Goal: Information Seeking & Learning: Learn about a topic

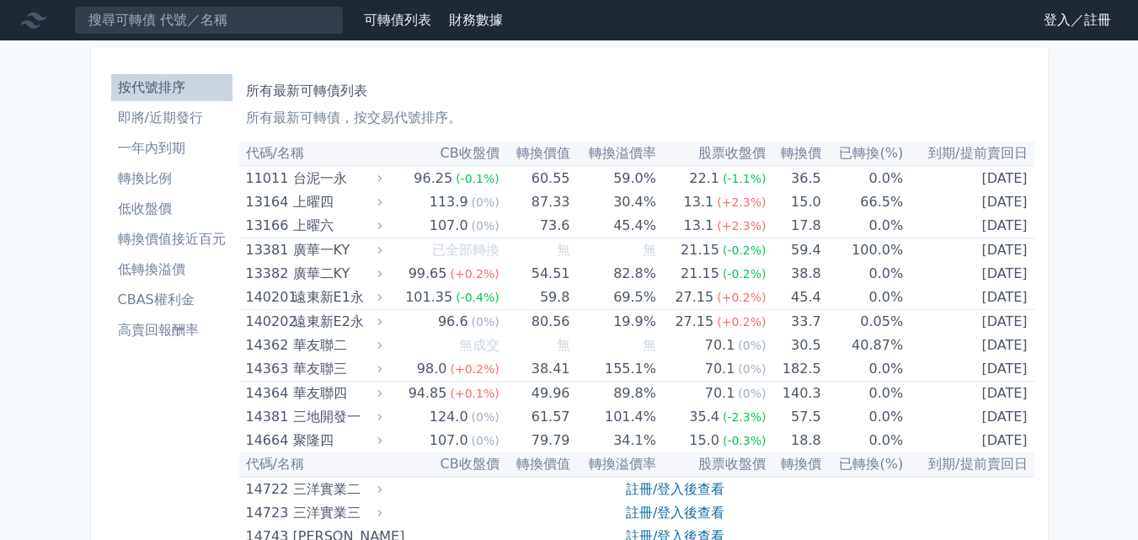
click at [1109, 24] on link "登入／註冊" at bounding box center [1077, 20] width 94 height 27
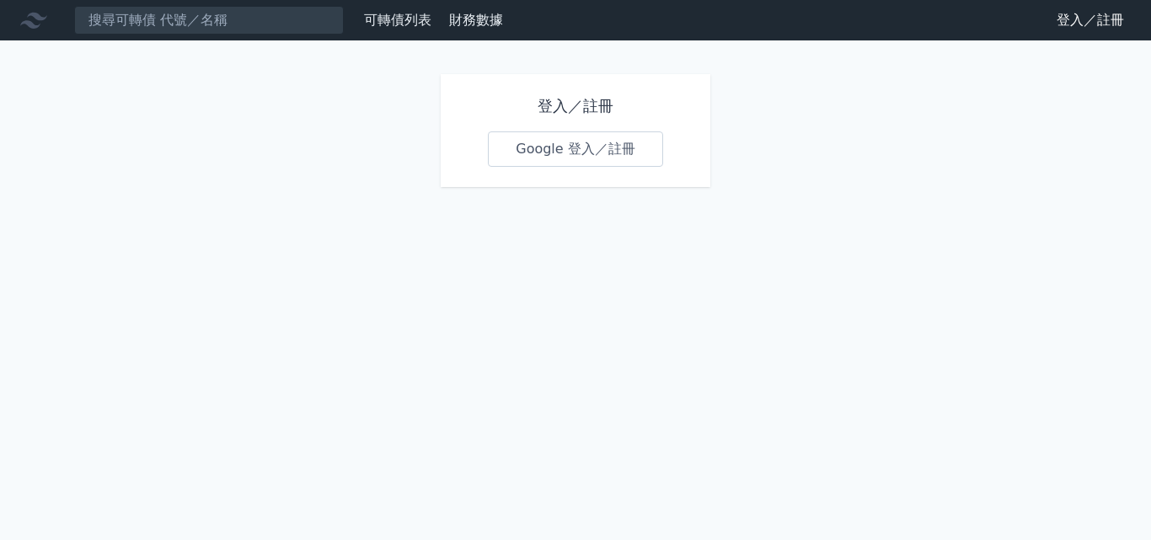
click at [622, 144] on link "Google 登入／註冊" at bounding box center [575, 148] width 175 height 35
click at [570, 148] on link "Google 登入／註冊" at bounding box center [575, 148] width 175 height 35
click at [579, 286] on div "可轉債列表 財務數據 可轉債列表 財務數據 登入／註冊 登入／註冊 登入／註冊 Google 登入／註冊" at bounding box center [575, 270] width 1151 height 540
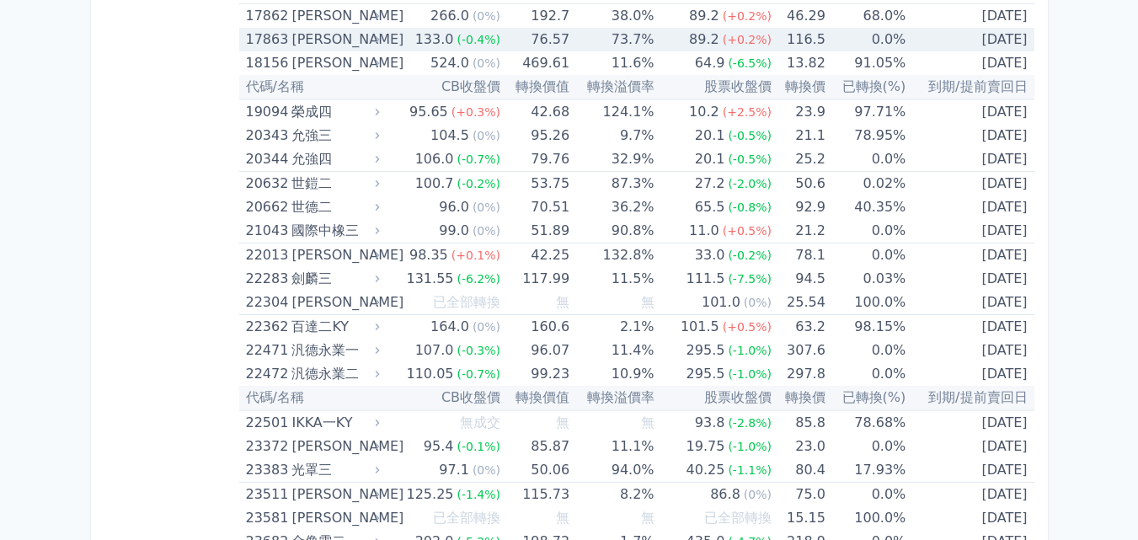
scroll to position [1011, 0]
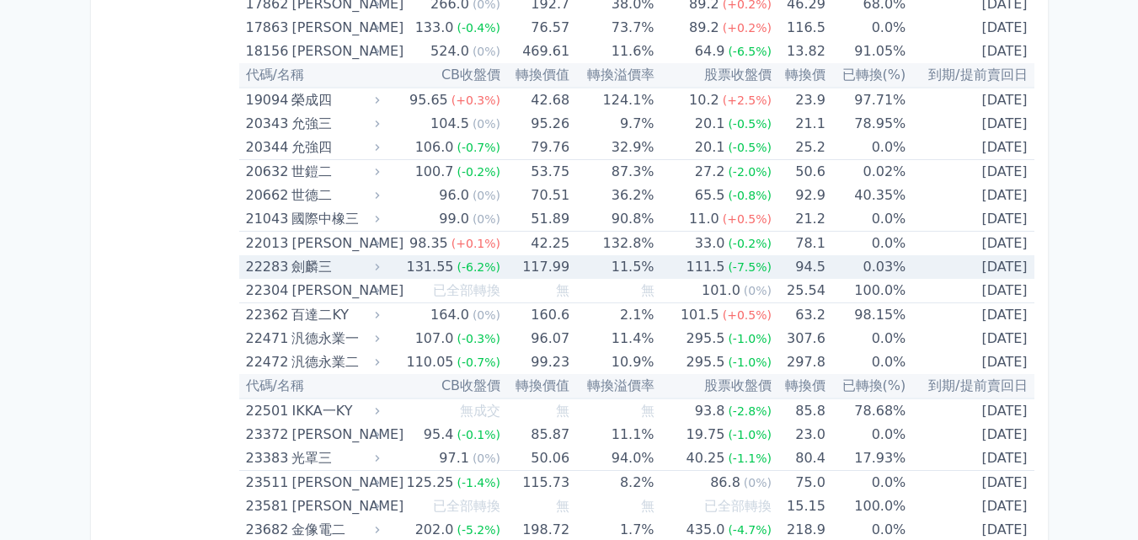
click at [303, 270] on div "劍麟三" at bounding box center [333, 267] width 84 height 24
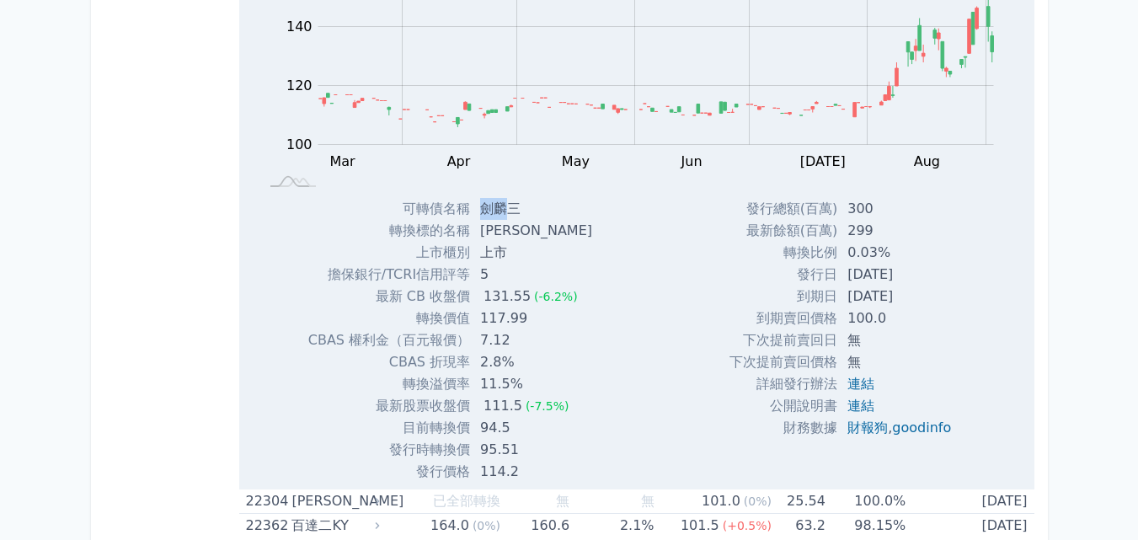
drag, startPoint x: 483, startPoint y: 207, endPoint x: 510, endPoint y: 206, distance: 26.1
click at [510, 206] on td "劍麟三" at bounding box center [538, 209] width 136 height 22
copy td "[PERSON_NAME]"
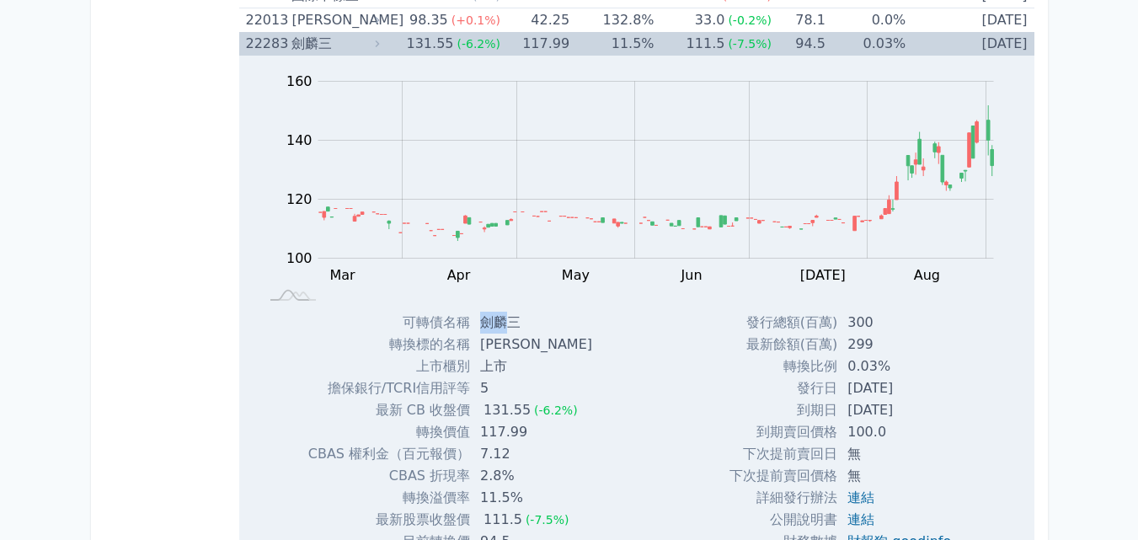
scroll to position [1263, 0]
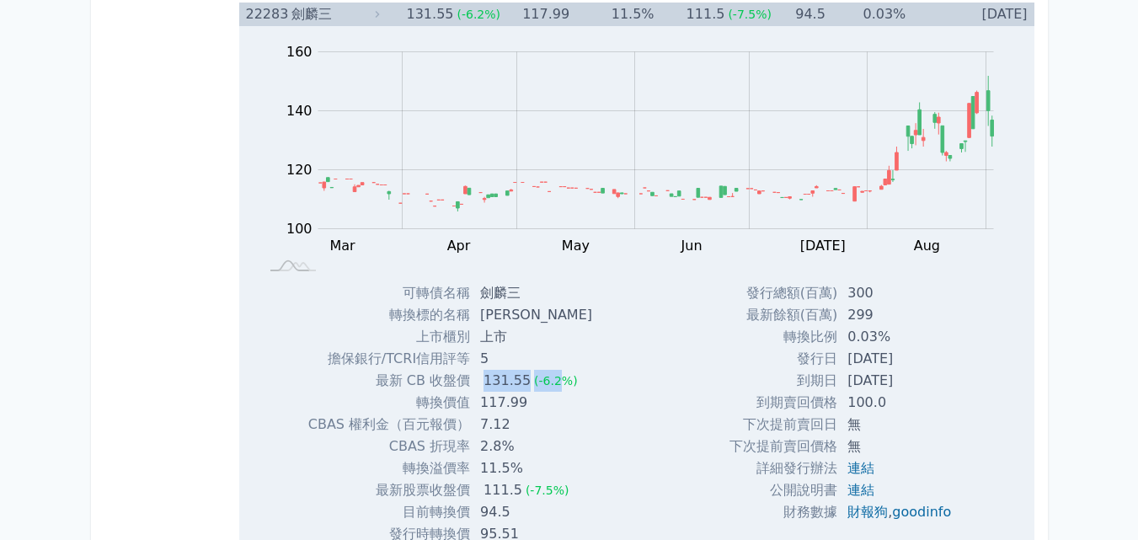
drag, startPoint x: 479, startPoint y: 380, endPoint x: 575, endPoint y: 418, distance: 103.2
click at [556, 380] on td "131.55 (-6.2%)" at bounding box center [538, 381] width 136 height 22
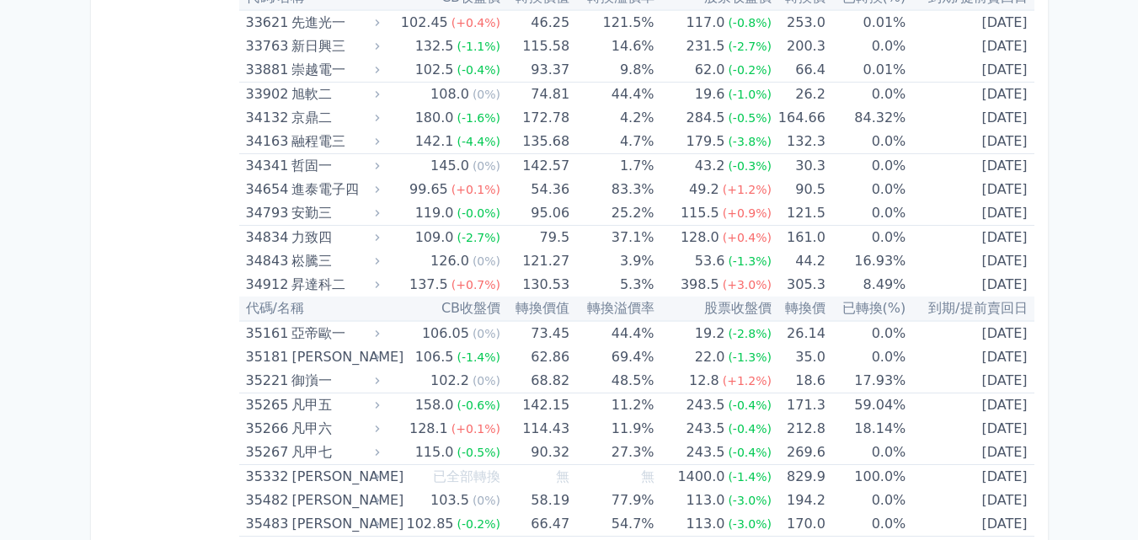
scroll to position [4127, 0]
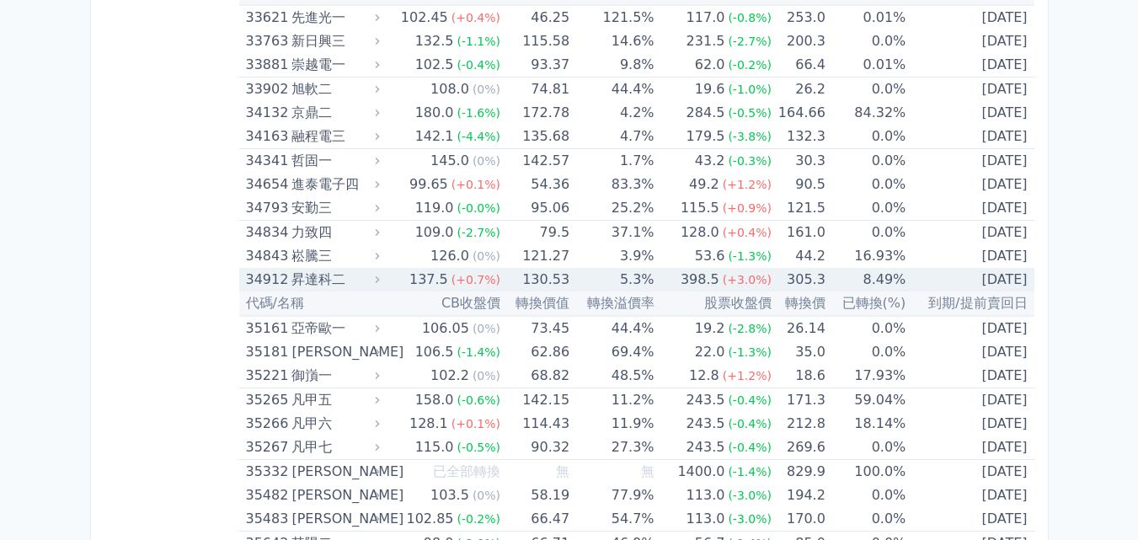
click at [360, 278] on div "昇達科二" at bounding box center [333, 280] width 84 height 24
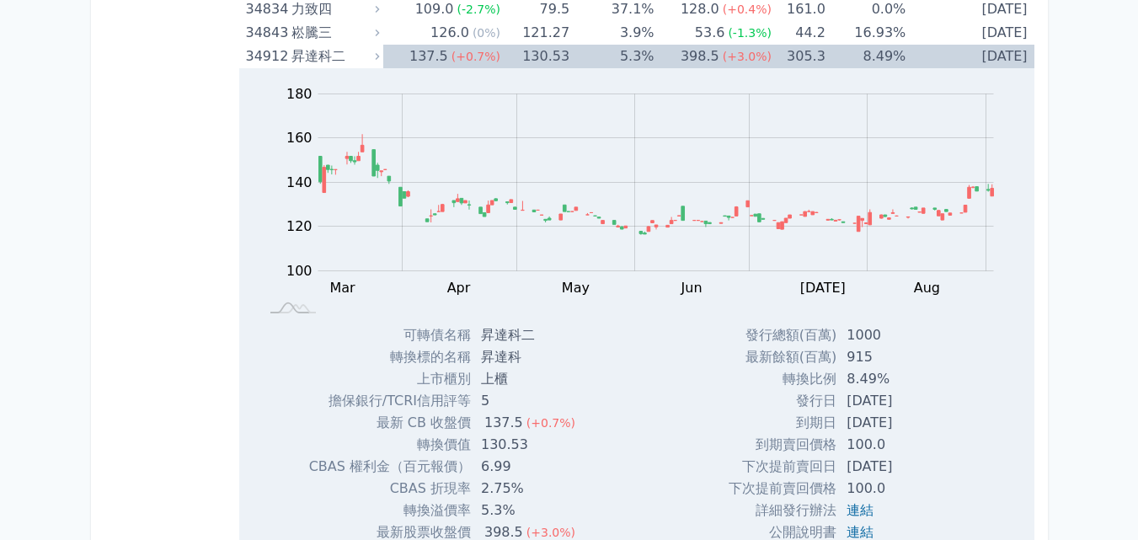
scroll to position [4380, 0]
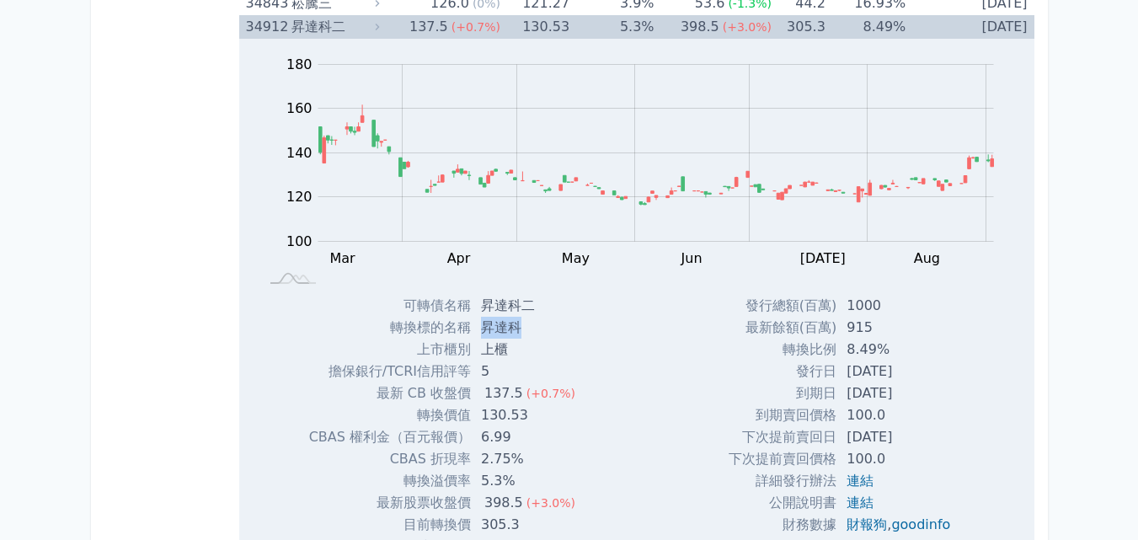
drag, startPoint x: 485, startPoint y: 323, endPoint x: 528, endPoint y: 327, distance: 43.2
click at [528, 327] on td "昇達科" at bounding box center [530, 328] width 118 height 22
copy td "昇達科"
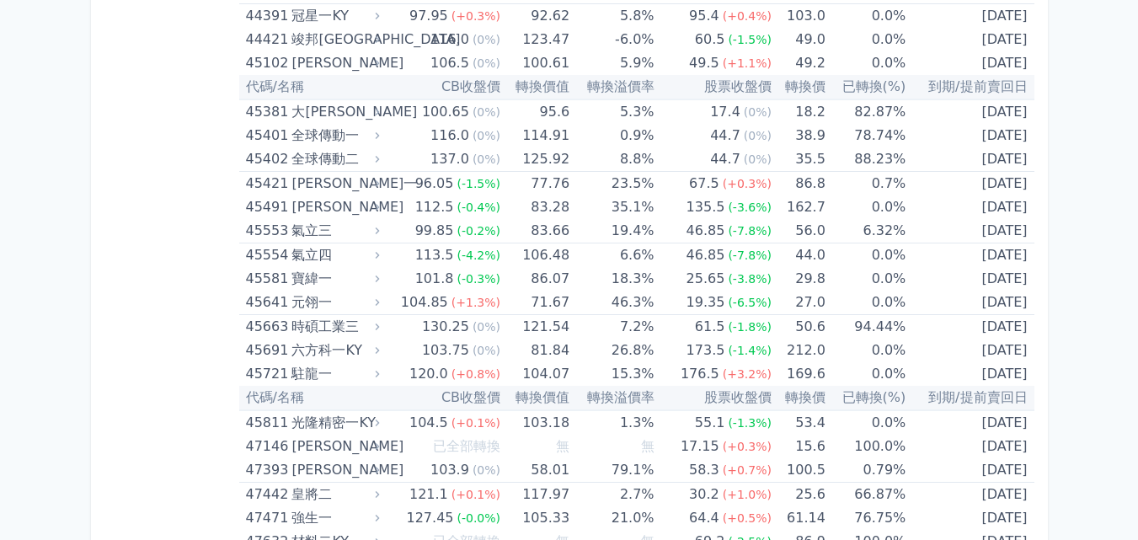
scroll to position [6164, 0]
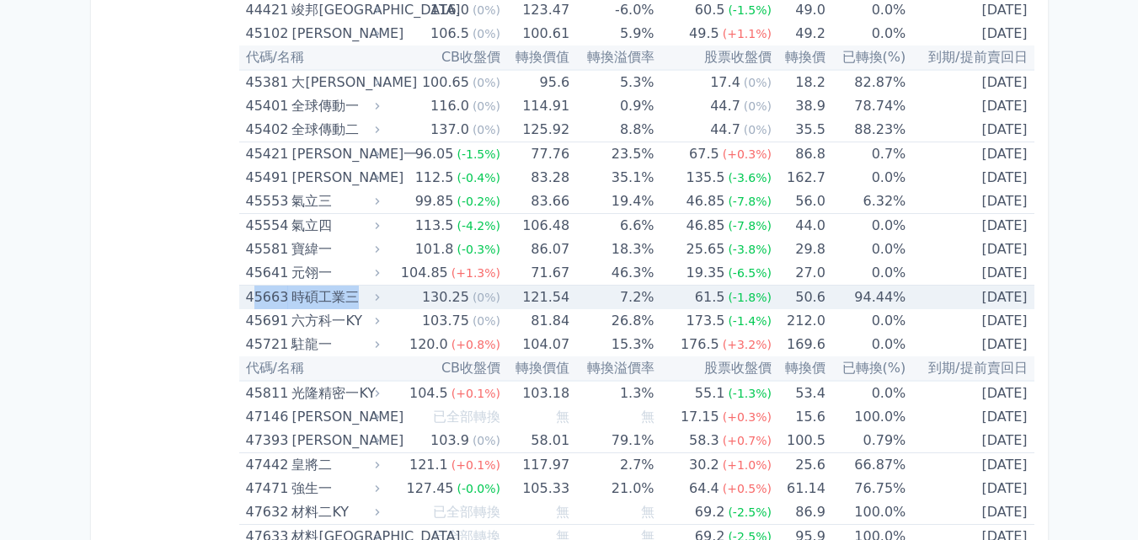
drag, startPoint x: 243, startPoint y: 291, endPoint x: 359, endPoint y: 293, distance: 116.3
click at [359, 293] on div "45663 時碩工業三" at bounding box center [309, 298] width 126 height 24
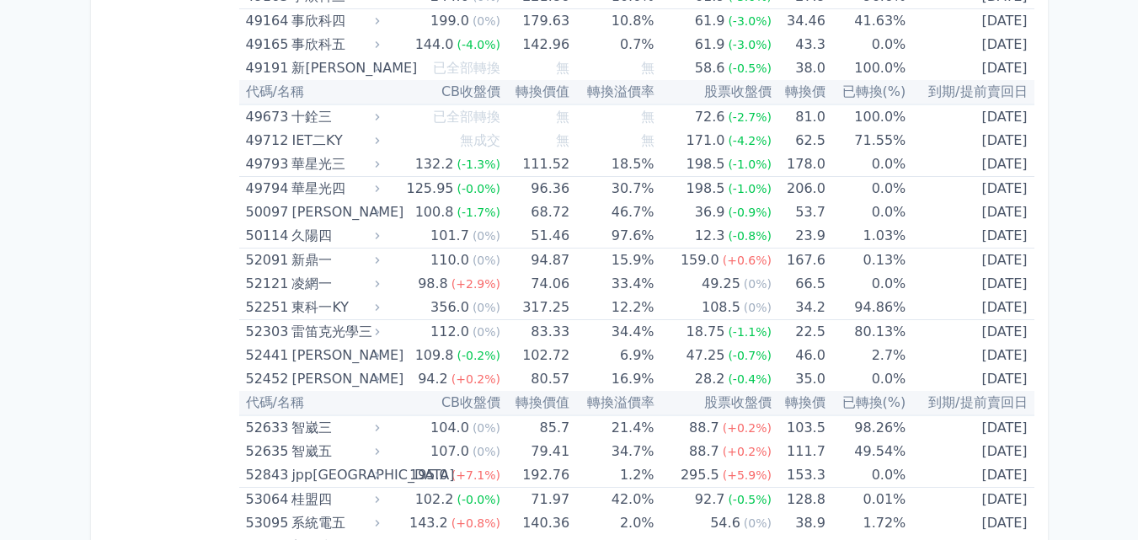
scroll to position [7343, 0]
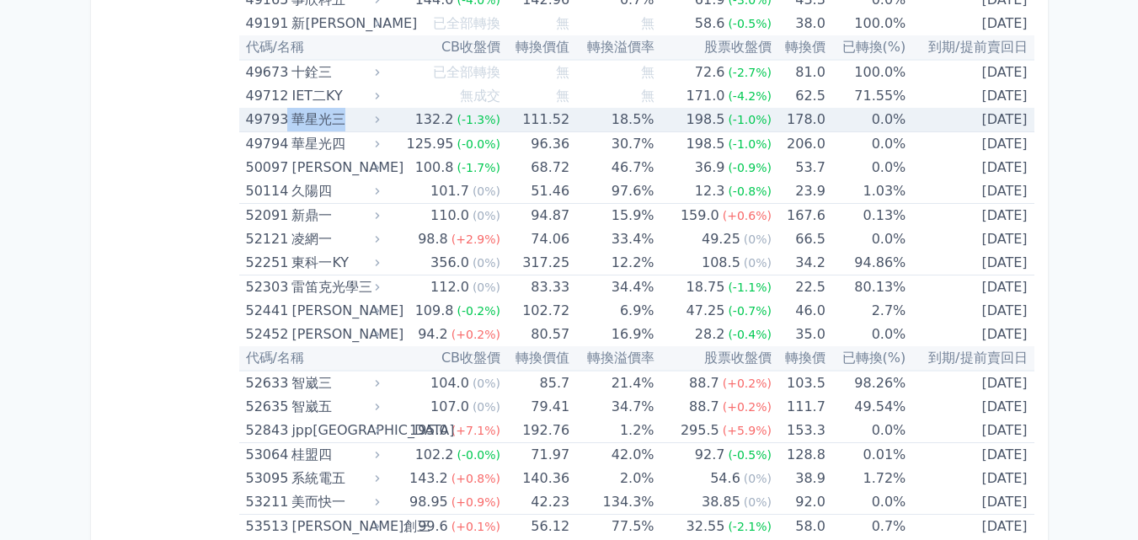
drag, startPoint x: 349, startPoint y: 120, endPoint x: 289, endPoint y: 120, distance: 59.8
click at [289, 120] on div "49793 華星光三" at bounding box center [309, 120] width 126 height 24
copy div "華星光三"
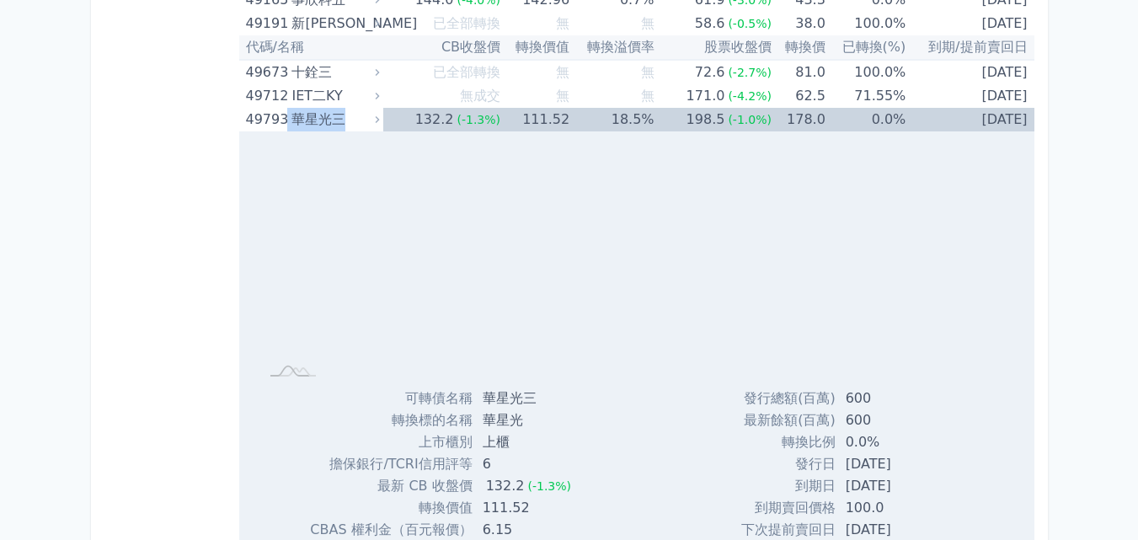
click at [372, 115] on div "華星光三" at bounding box center [333, 120] width 84 height 24
click at [376, 122] on icon at bounding box center [377, 120] width 12 height 12
click at [254, 117] on div "49793" at bounding box center [267, 120] width 42 height 24
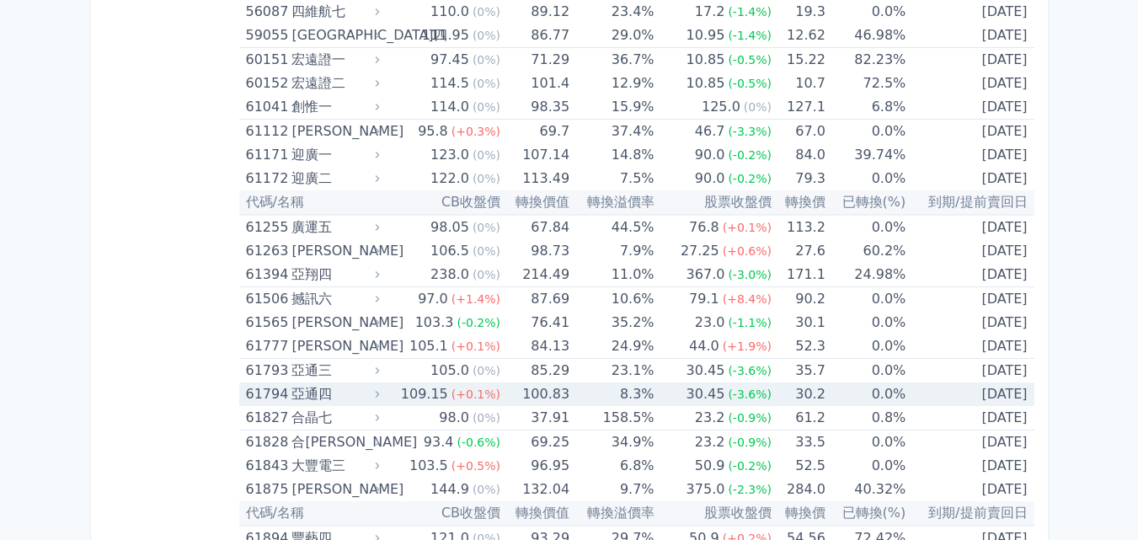
scroll to position [8457, 0]
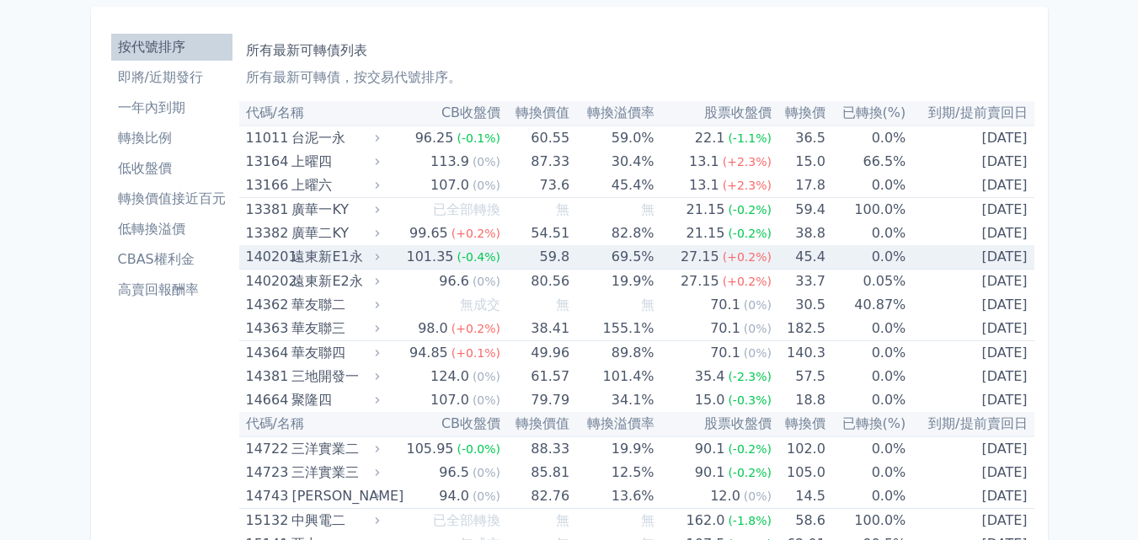
scroll to position [0, 0]
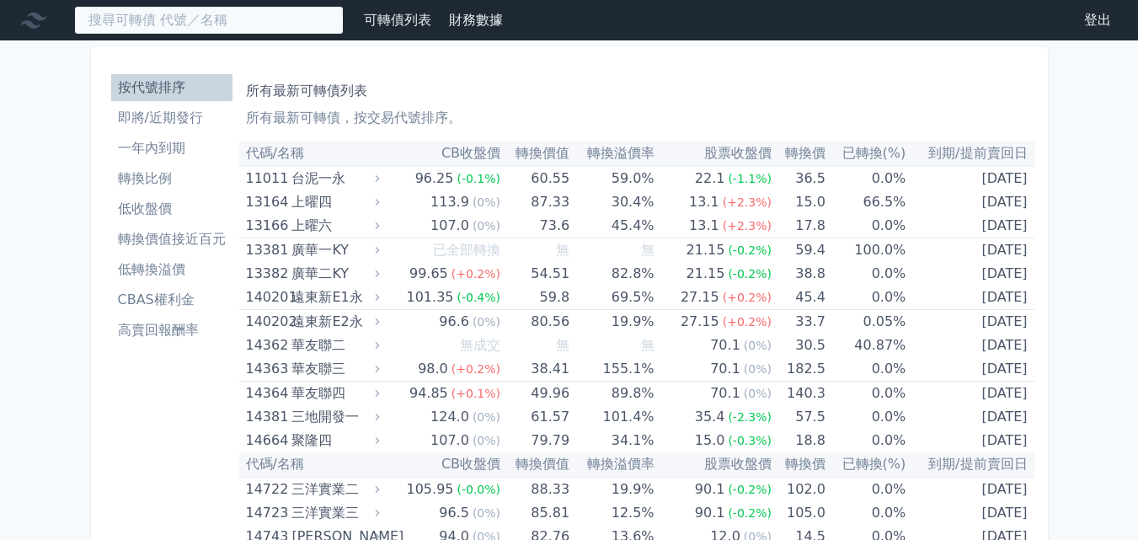
click at [245, 28] on input at bounding box center [209, 20] width 270 height 29
paste input "2228"
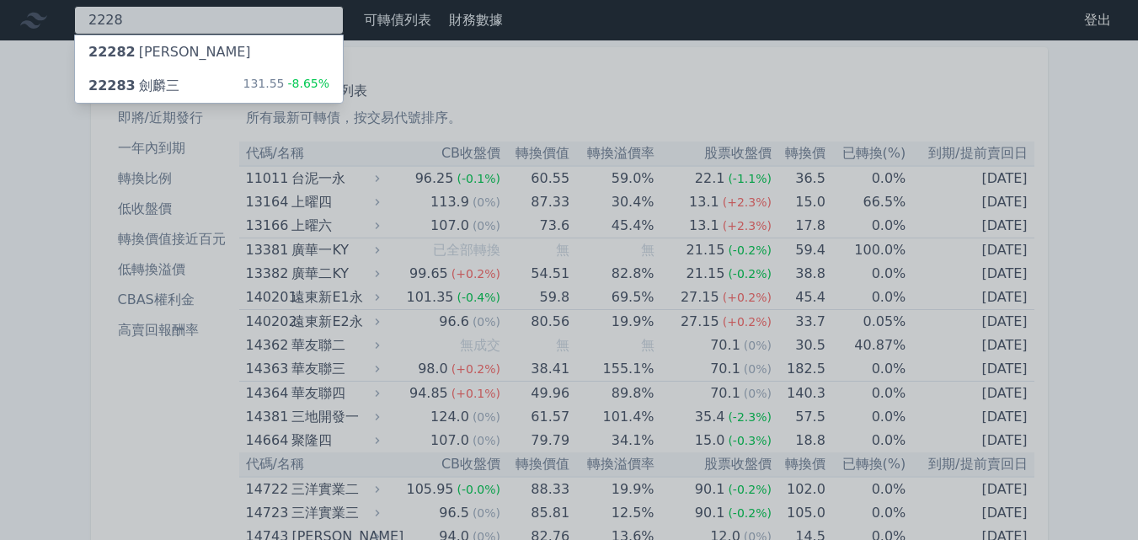
type input "2228"
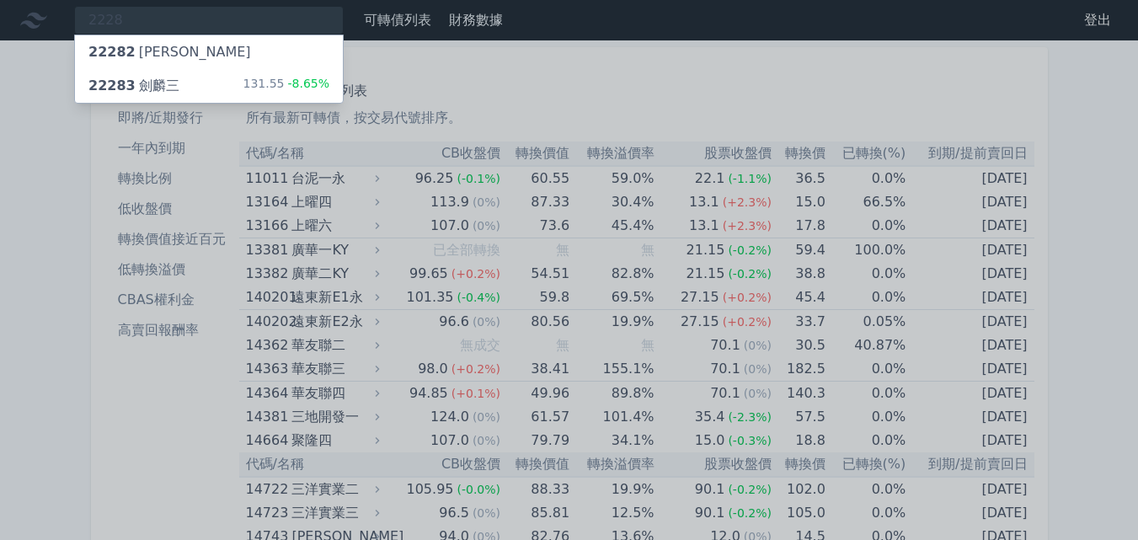
click at [174, 77] on div "22283 劍麟三 131.55 -8.65%" at bounding box center [209, 86] width 268 height 34
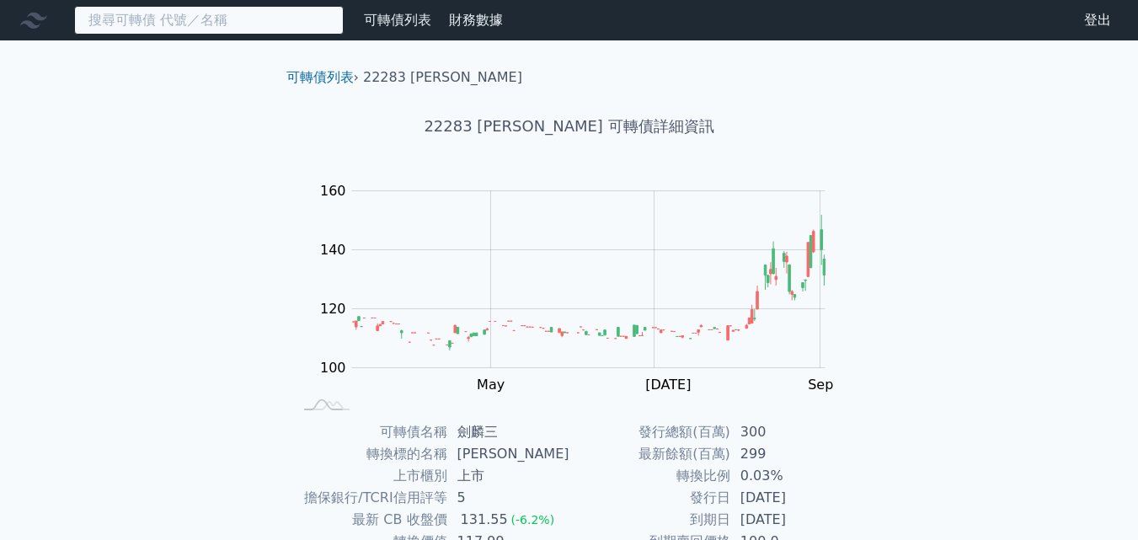
click at [236, 30] on input at bounding box center [209, 20] width 270 height 29
paste input "昇達科"
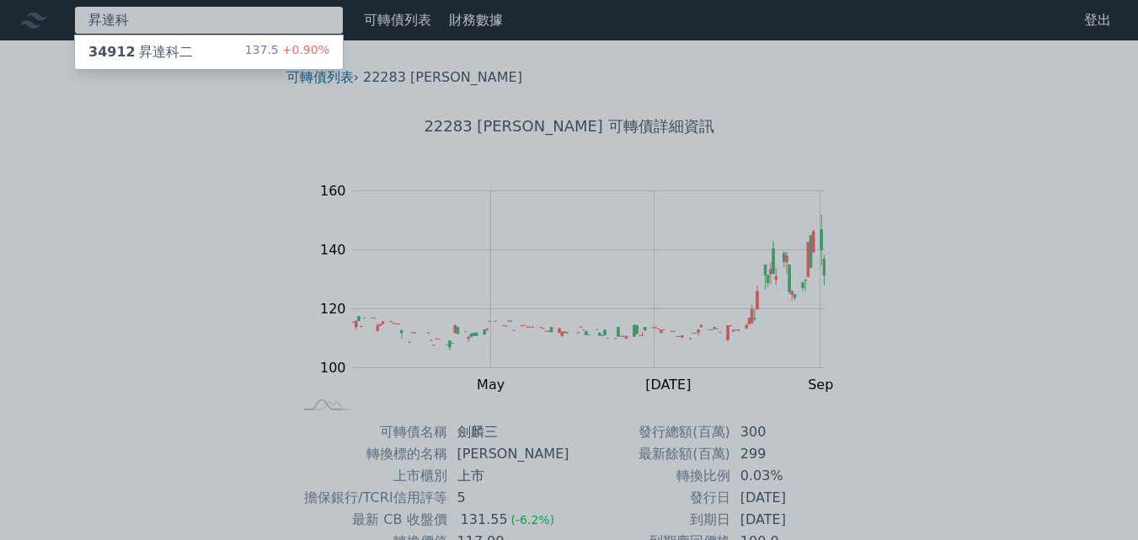
type input "昇達科"
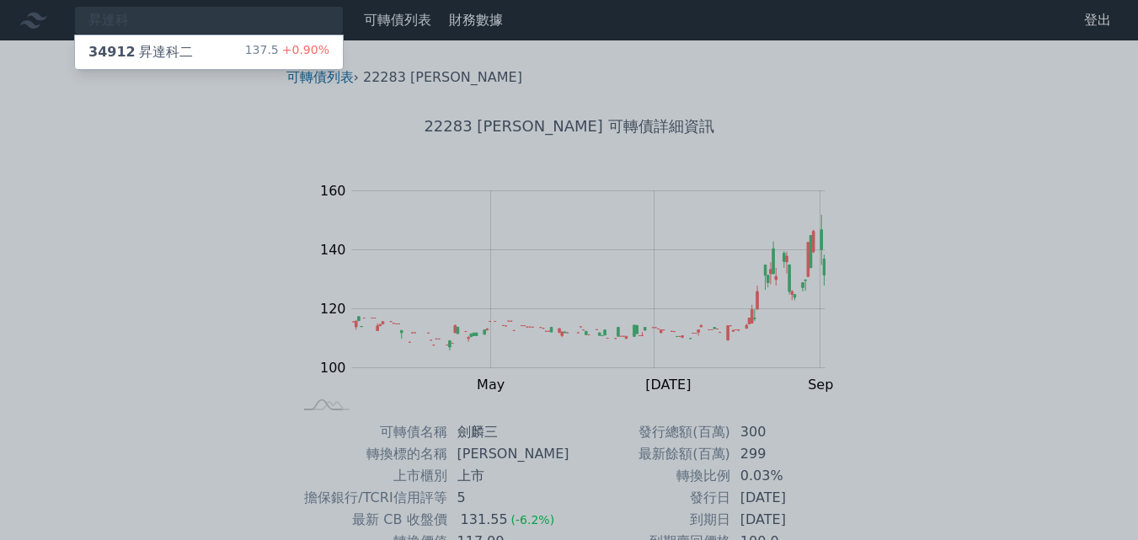
click at [196, 59] on div "34912 昇達科二 137.5 +0.90%" at bounding box center [209, 52] width 268 height 34
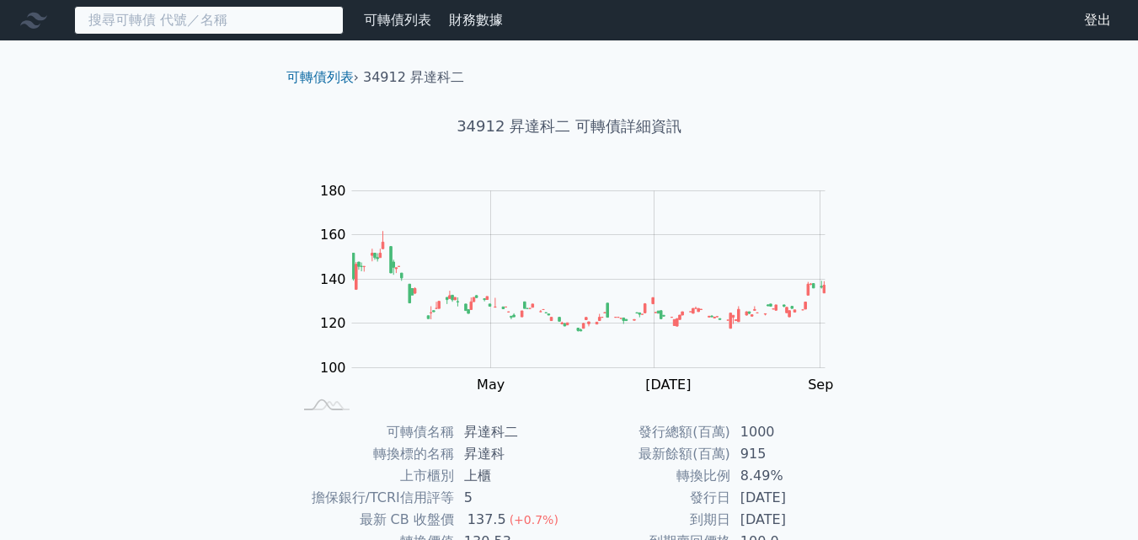
click at [229, 21] on input at bounding box center [209, 20] width 270 height 29
paste input "8027"
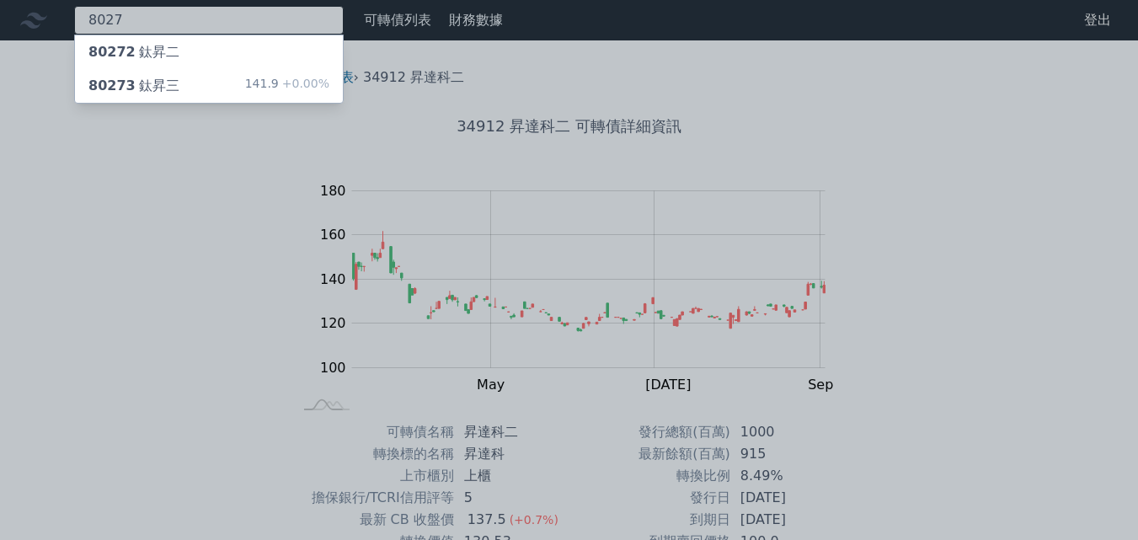
type input "8027"
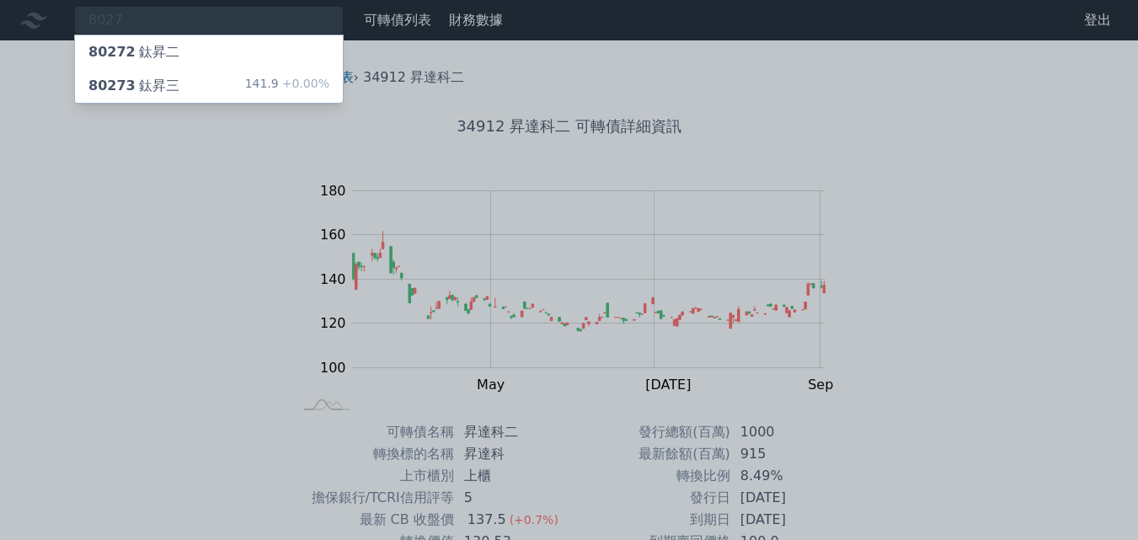
click at [163, 88] on div "80273 鈦昇三" at bounding box center [133, 86] width 91 height 20
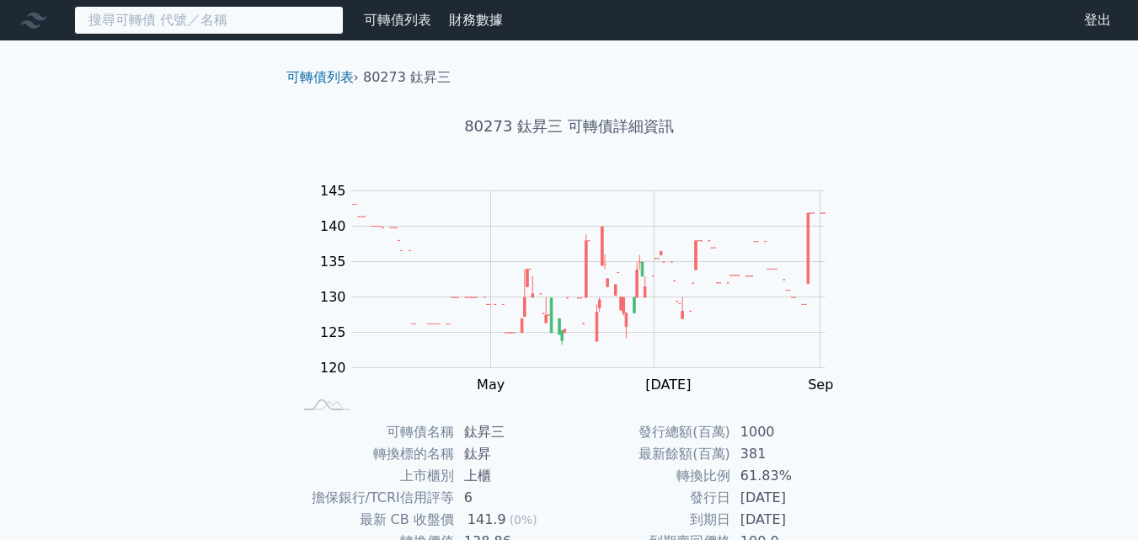
click at [260, 32] on input at bounding box center [209, 20] width 270 height 29
paste input "時碩工業"
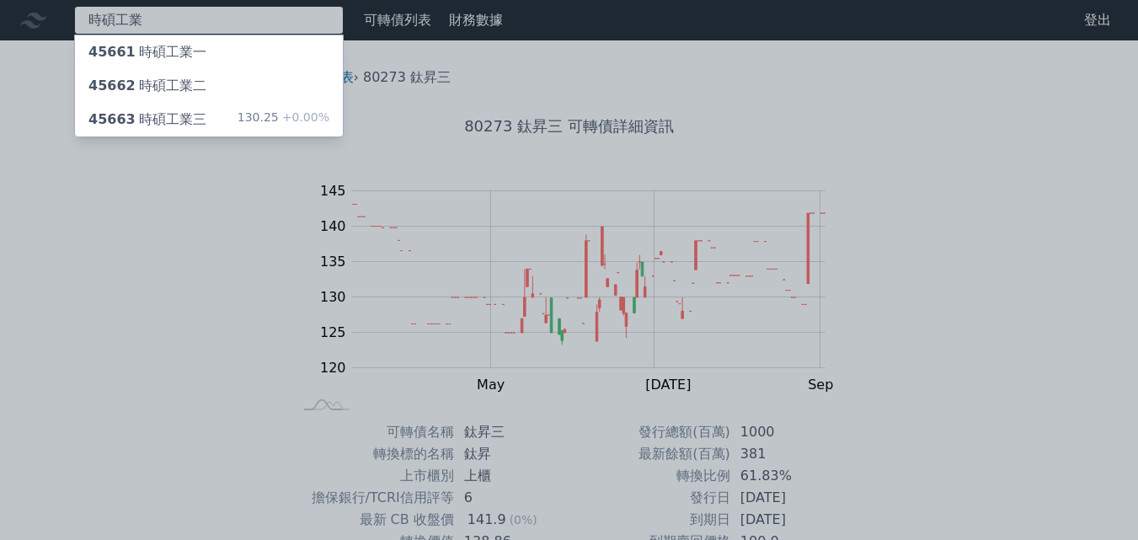
type input "時碩工業"
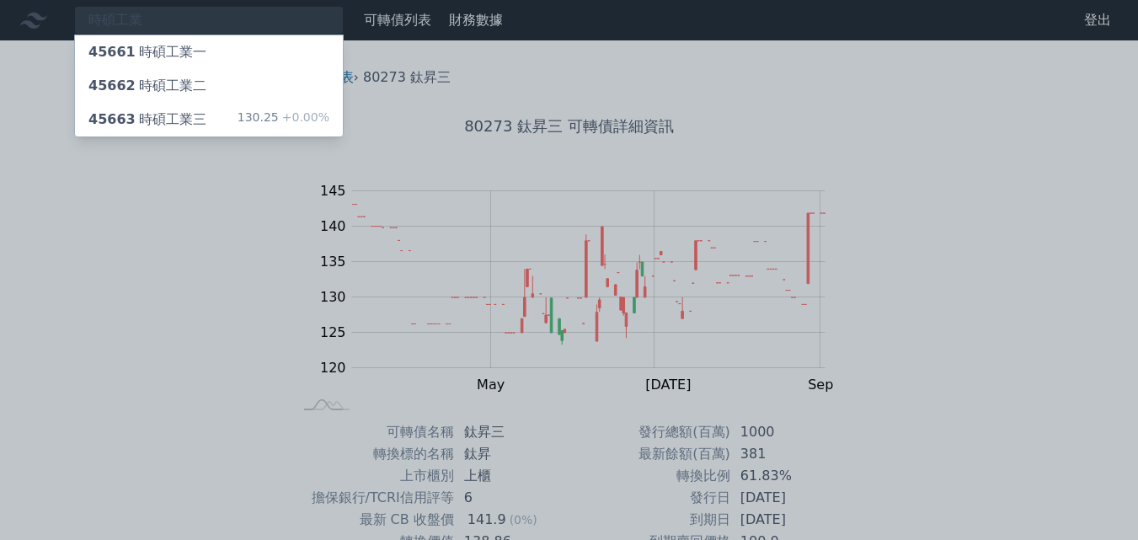
click at [179, 111] on div "45663 時碩工業三" at bounding box center [147, 119] width 118 height 20
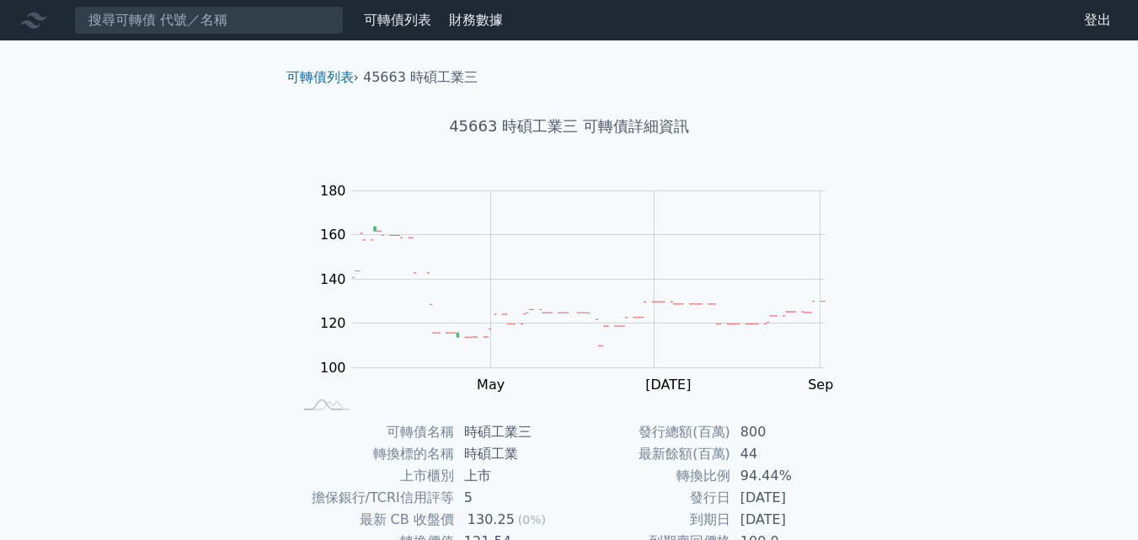
scroll to position [240, 0]
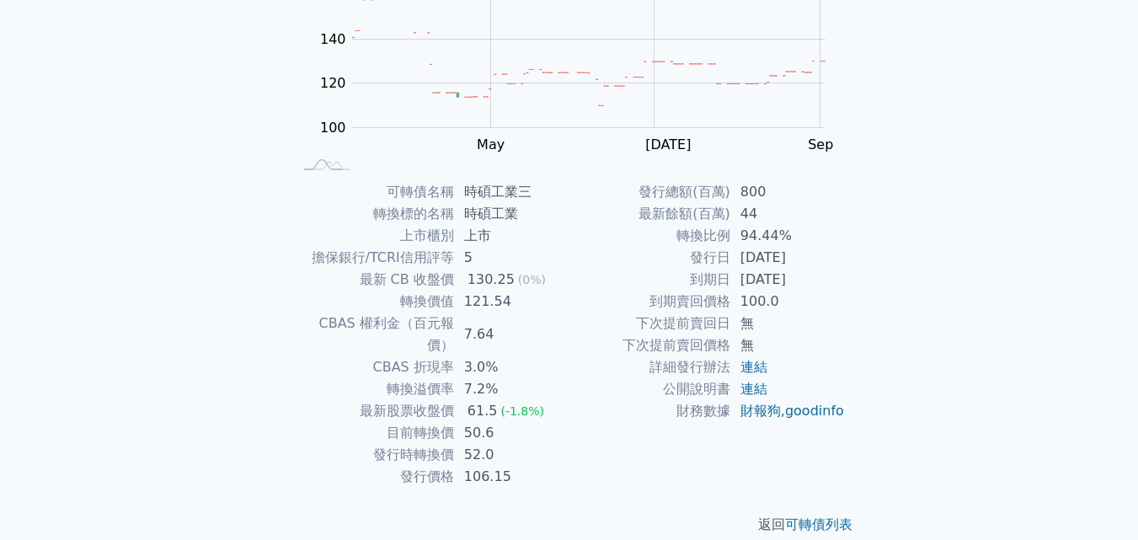
drag, startPoint x: 677, startPoint y: 221, endPoint x: 861, endPoint y: 297, distance: 199.0
click at [814, 291] on tbody "發行總額(百萬) 800 最新餘額(百萬) 44 轉換比例 94.44% 發行日 2023-11-27 到期日 2026-11-27 到期賣回價格 100.0…" at bounding box center [707, 301] width 276 height 241
click at [878, 304] on div "可轉債列表 › 45663 時碩工業三 45663 時碩工業三 可轉債詳細資訊 Zoom Out 110 90 100 110 120 200 140 180…" at bounding box center [569, 180] width 647 height 761
drag, startPoint x: 441, startPoint y: 424, endPoint x: 486, endPoint y: 430, distance: 45.1
click at [485, 444] on tr "發行時轉換價 52.0" at bounding box center [431, 455] width 276 height 22
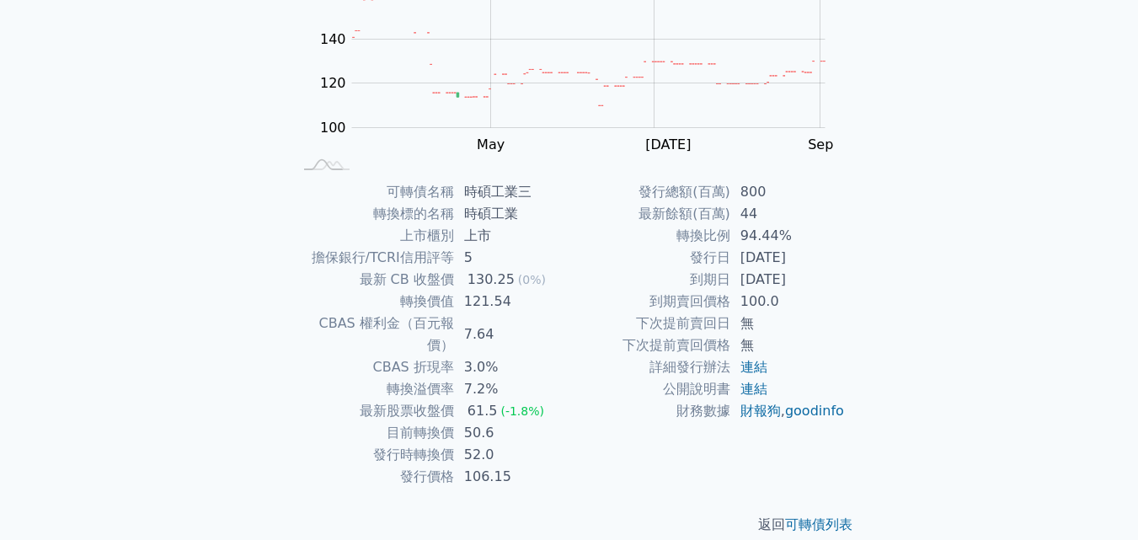
click at [585, 395] on td "公開說明書" at bounding box center [649, 389] width 161 height 22
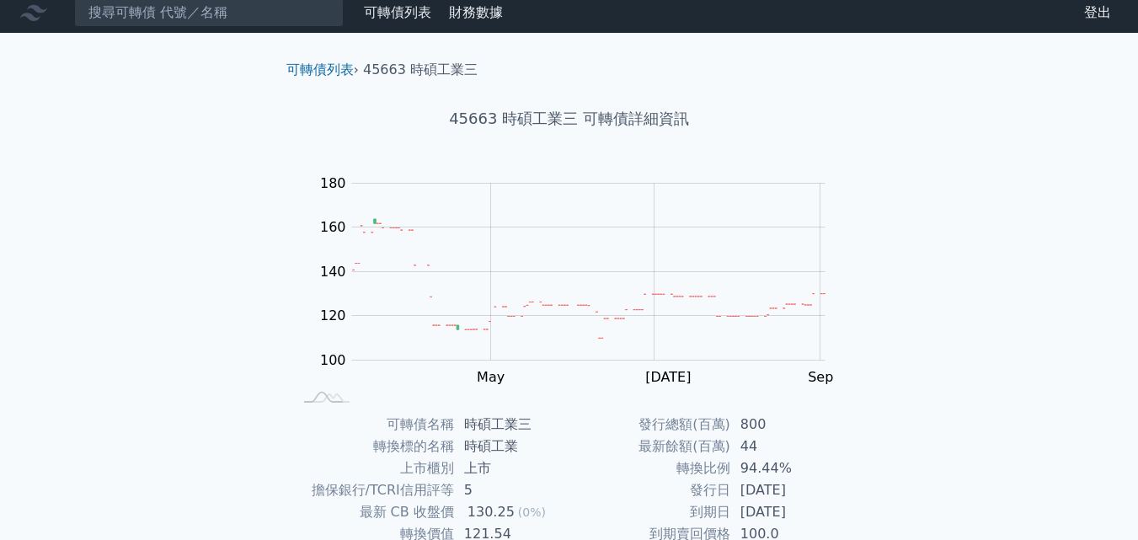
scroll to position [0, 0]
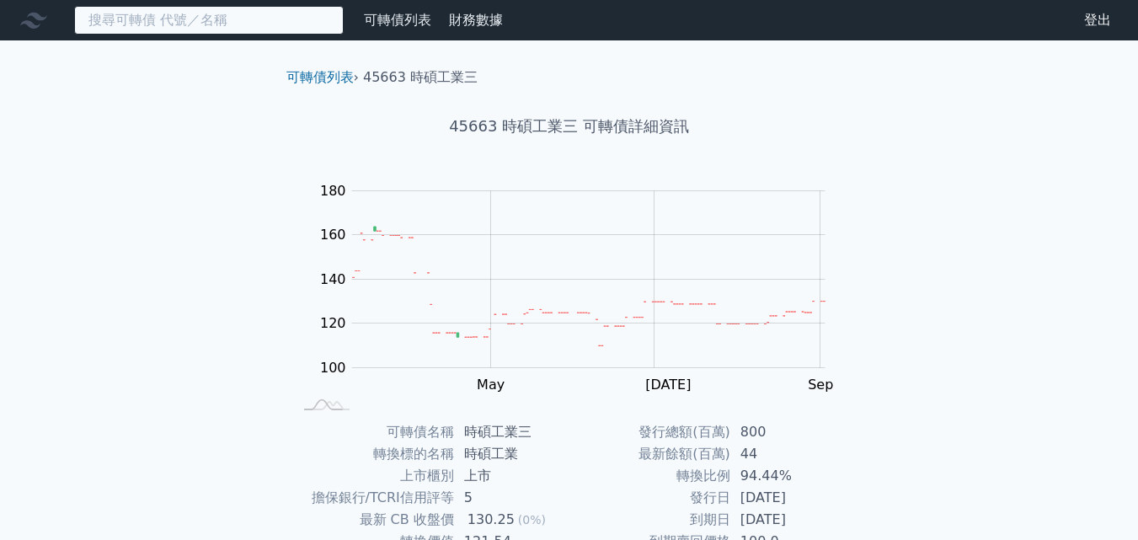
click at [229, 26] on input at bounding box center [209, 20] width 270 height 29
paste input "昇達科"
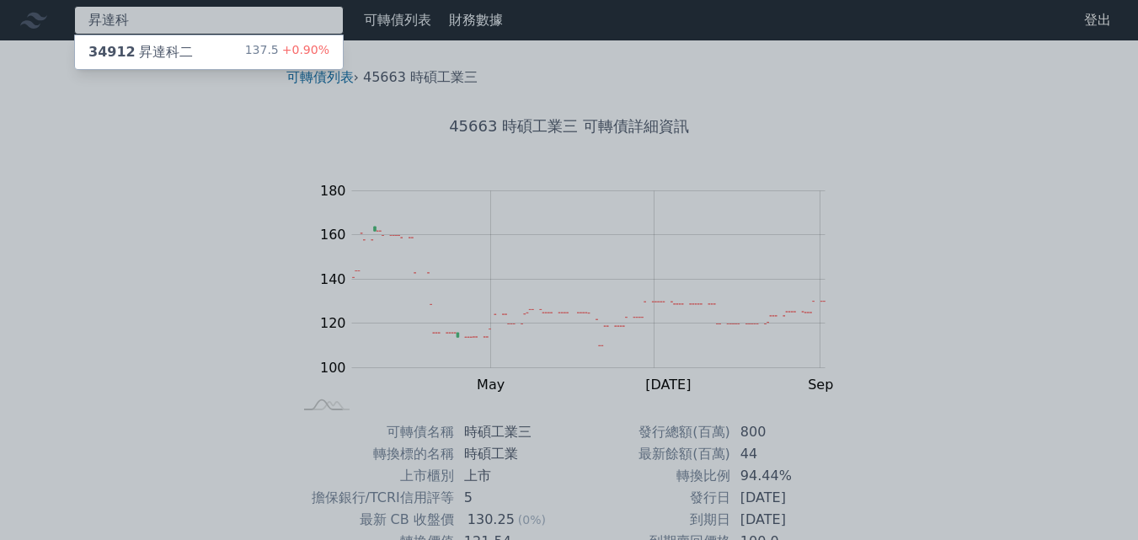
type input "昇達科"
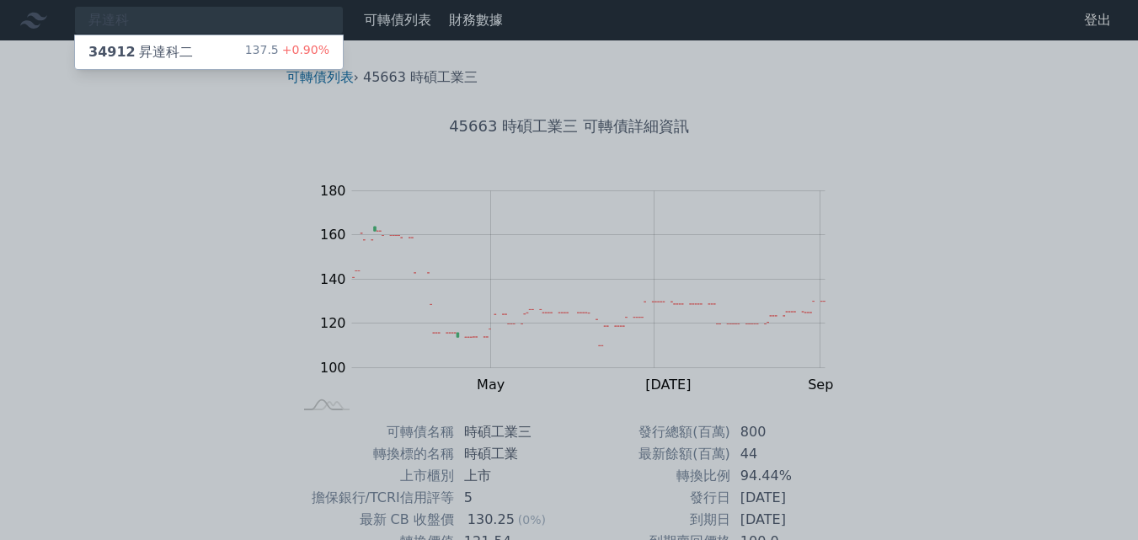
click at [162, 59] on div "34912 昇達科二" at bounding box center [140, 52] width 104 height 20
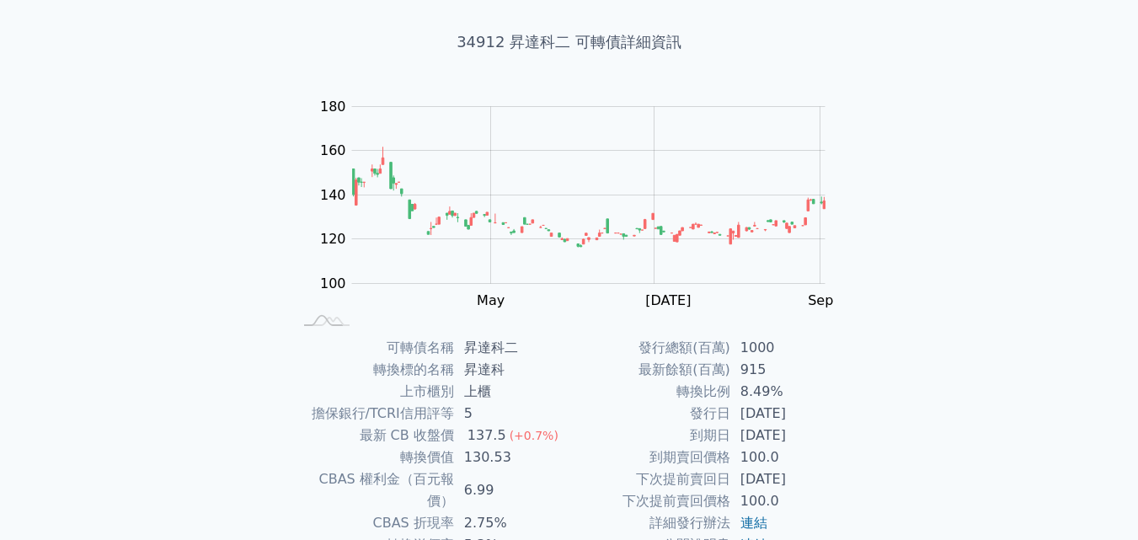
scroll to position [240, 0]
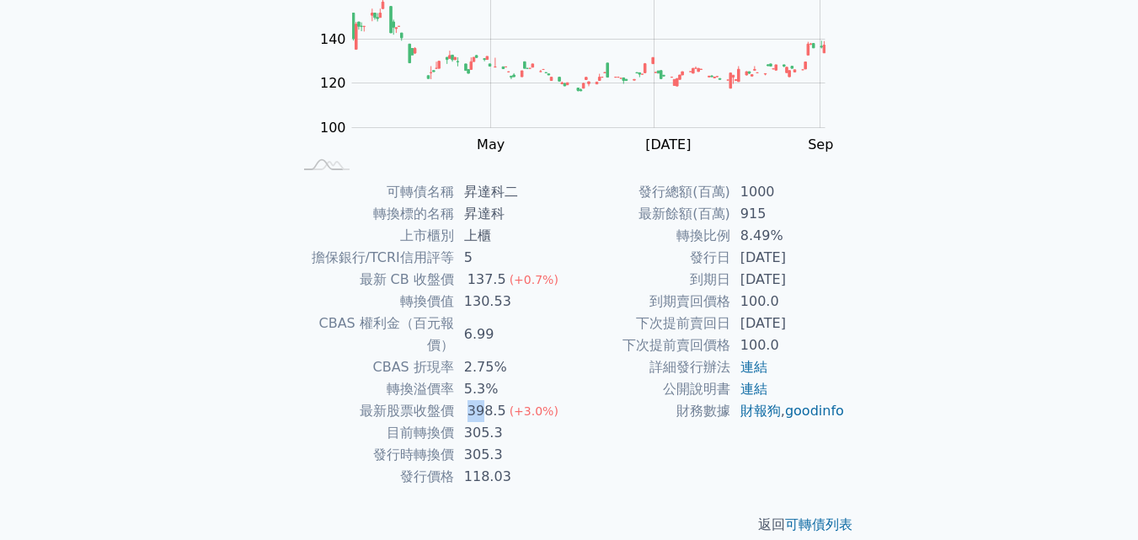
drag, startPoint x: 463, startPoint y: 389, endPoint x: 487, endPoint y: 387, distance: 23.7
click at [487, 400] on div "398.5" at bounding box center [486, 411] width 45 height 22
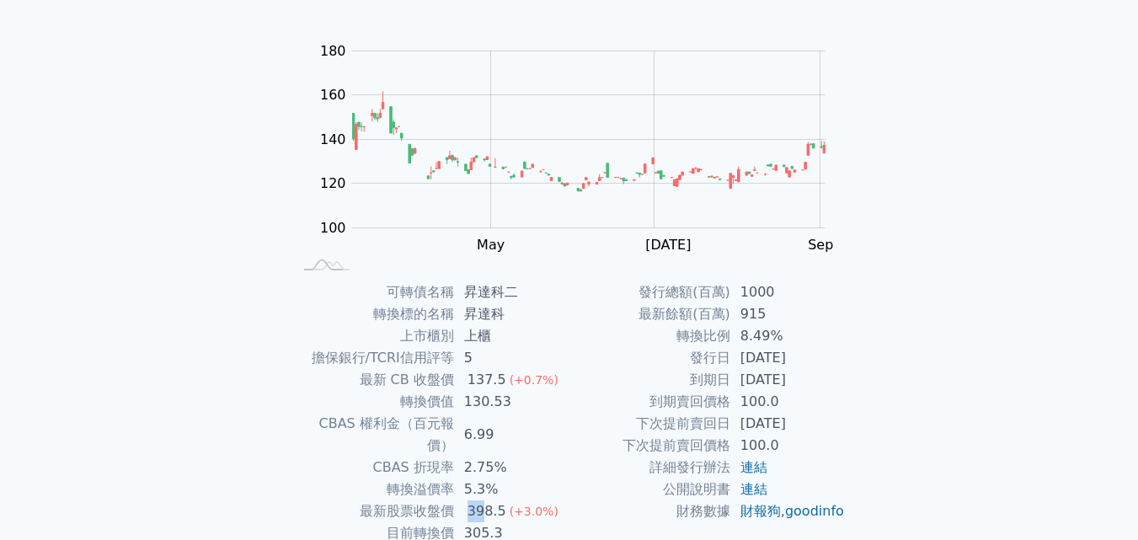
scroll to position [0, 0]
